Goal: Find specific page/section: Find specific page/section

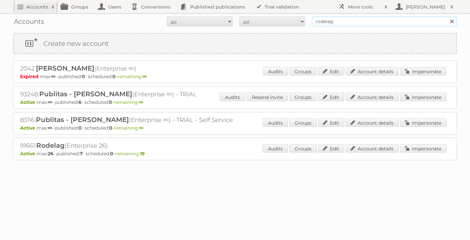
click at [374, 21] on input "rodelag" at bounding box center [384, 21] width 145 height 10
drag, startPoint x: 374, startPoint y: 21, endPoint x: 286, endPoint y: 18, distance: 87.7
click at [286, 18] on form "All Active Expired Pending All Paid Trials Self service rodelag Search" at bounding box center [235, 21] width 444 height 10
type input "maxiconsumo"
click at [447, 16] on input "Search" at bounding box center [452, 21] width 10 height 10
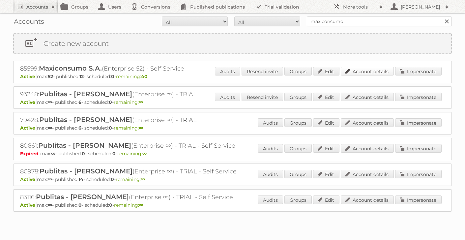
click at [363, 72] on link "Account details" at bounding box center [367, 71] width 53 height 9
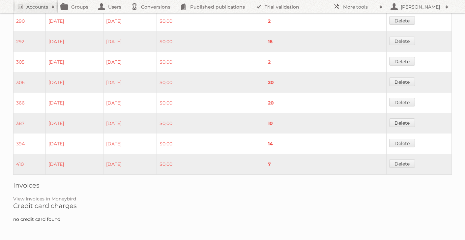
scroll to position [425, 0]
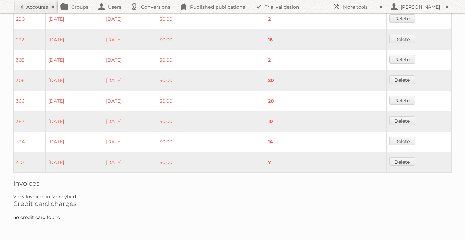
click at [51, 197] on link "View Invoices in Moneybird" at bounding box center [44, 197] width 63 height 6
click at [52, 196] on link "View Invoices in Moneybird" at bounding box center [44, 197] width 63 height 6
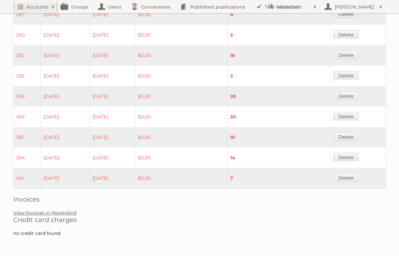
scroll to position [417, 0]
